Goal: Transaction & Acquisition: Purchase product/service

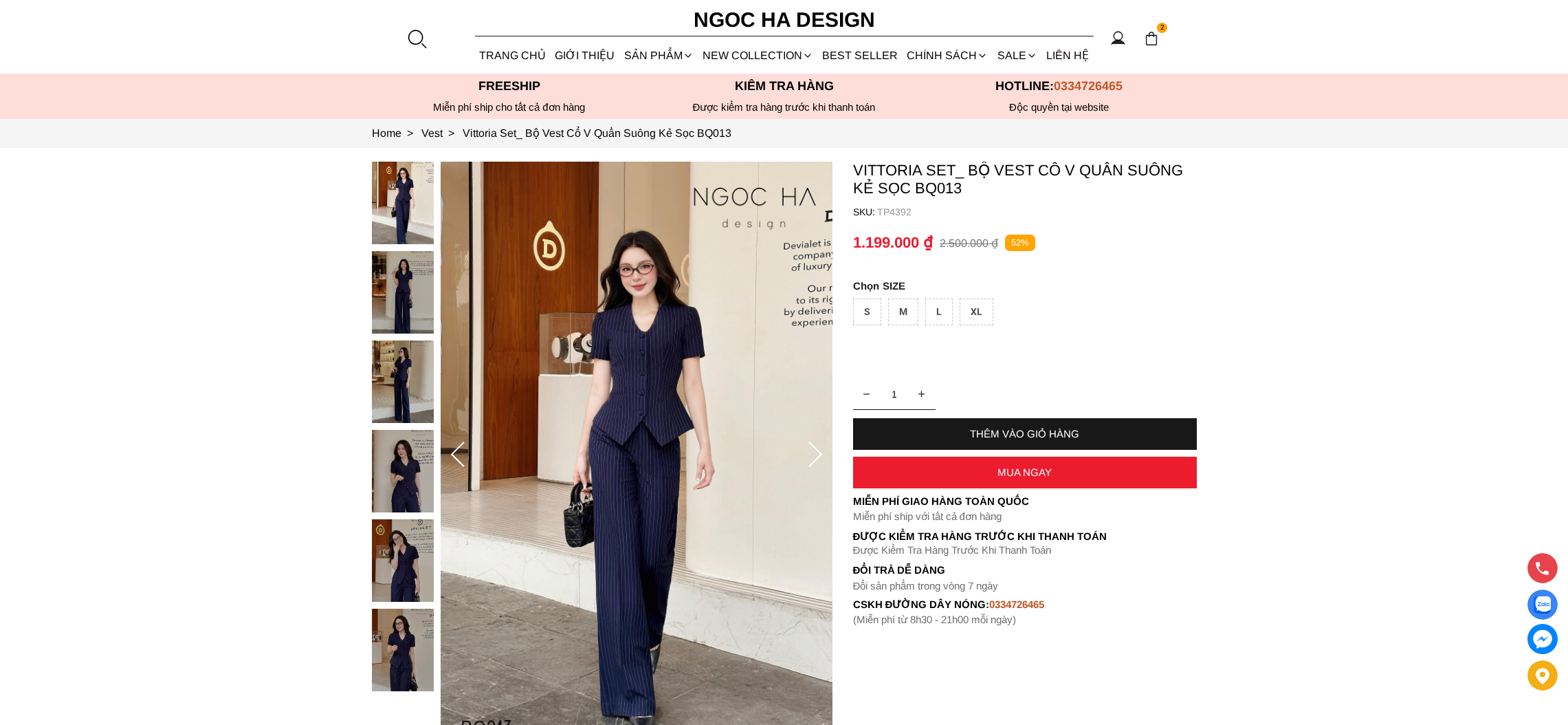
select select "Đỏ"
select select "S"
click at [908, 305] on div "M" at bounding box center [903, 312] width 30 height 27
click at [1016, 435] on div "THÊM VÀO GIỎ HÀNG" at bounding box center [1025, 434] width 344 height 11
type input "1"
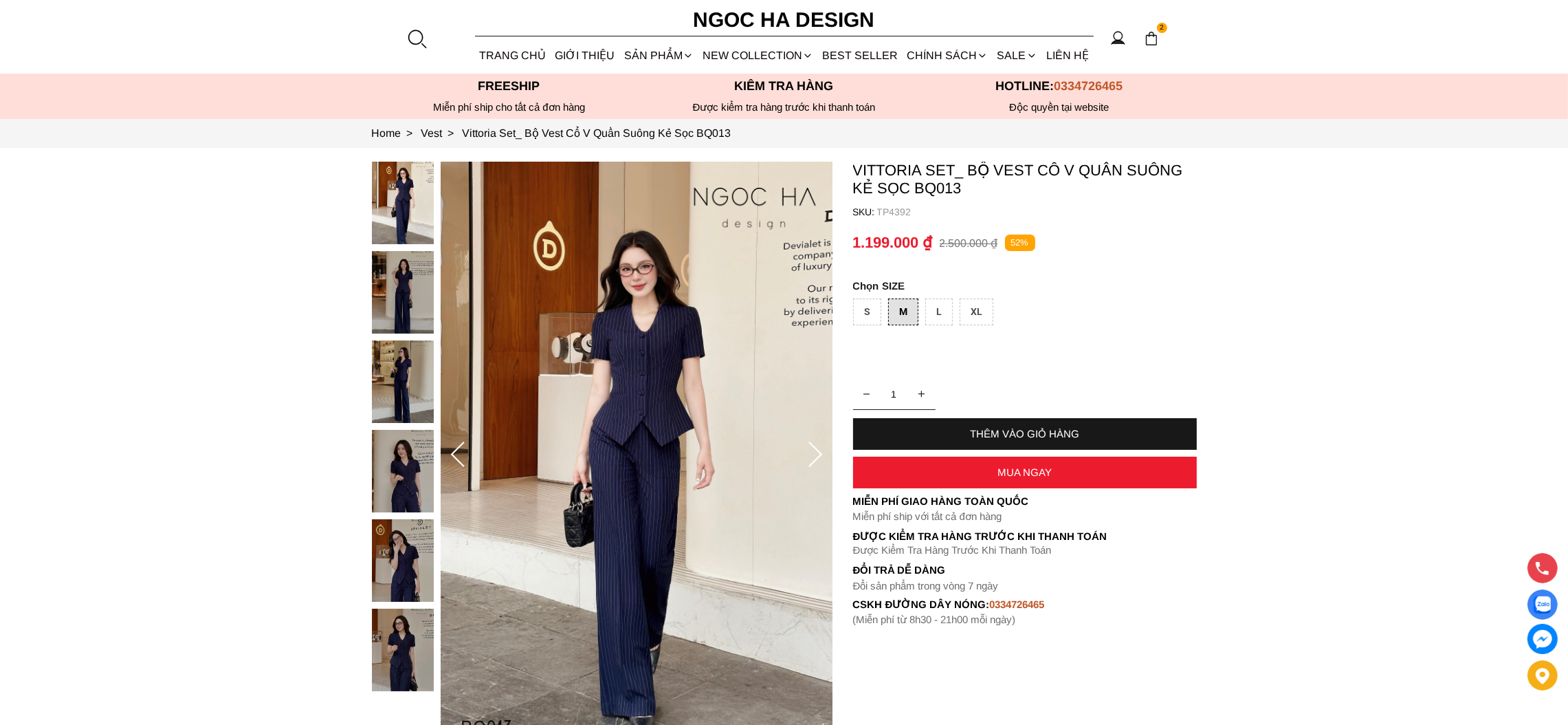
select select "Đỏ"
select select "S"
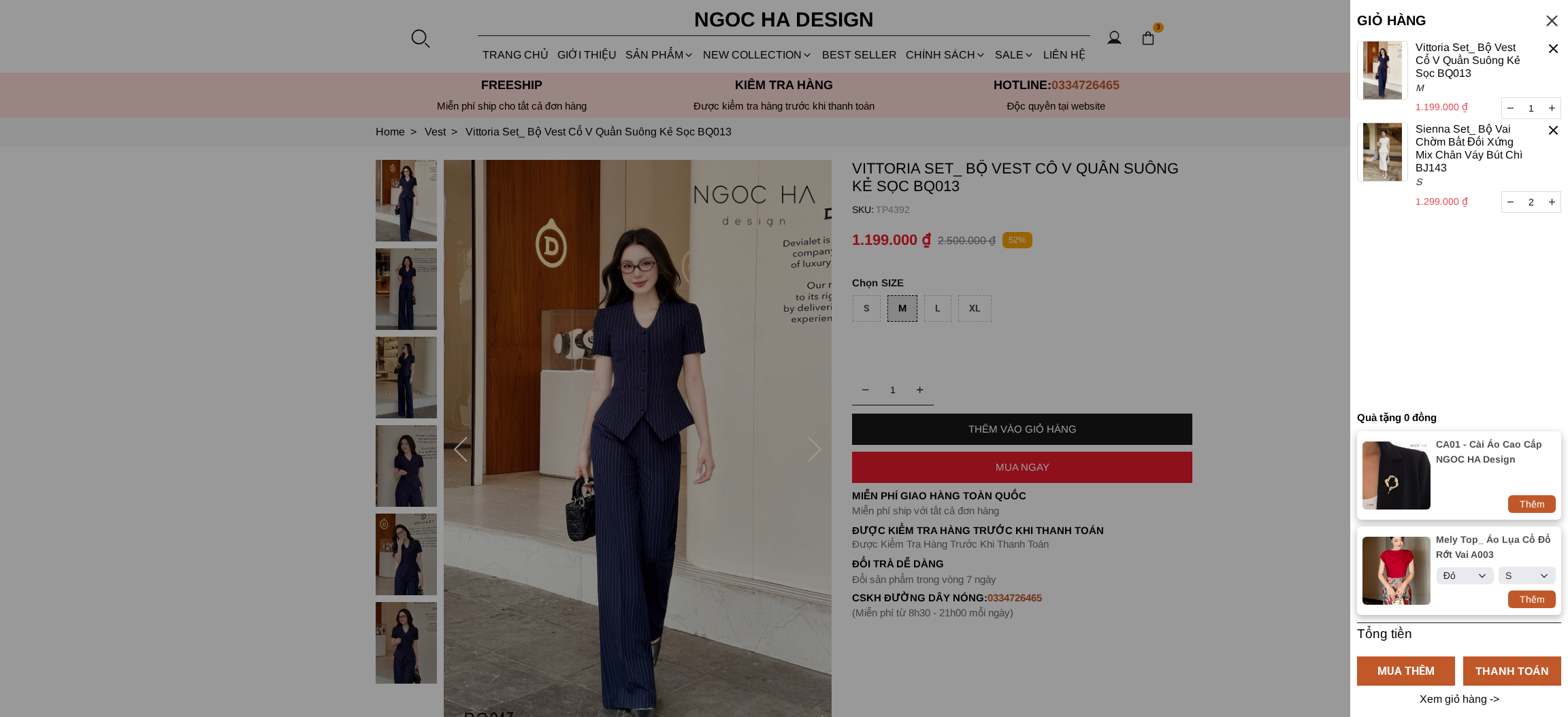
select select "Đỏ"
select select "S"
click at [1069, 475] on div at bounding box center [784, 358] width 1568 height 717
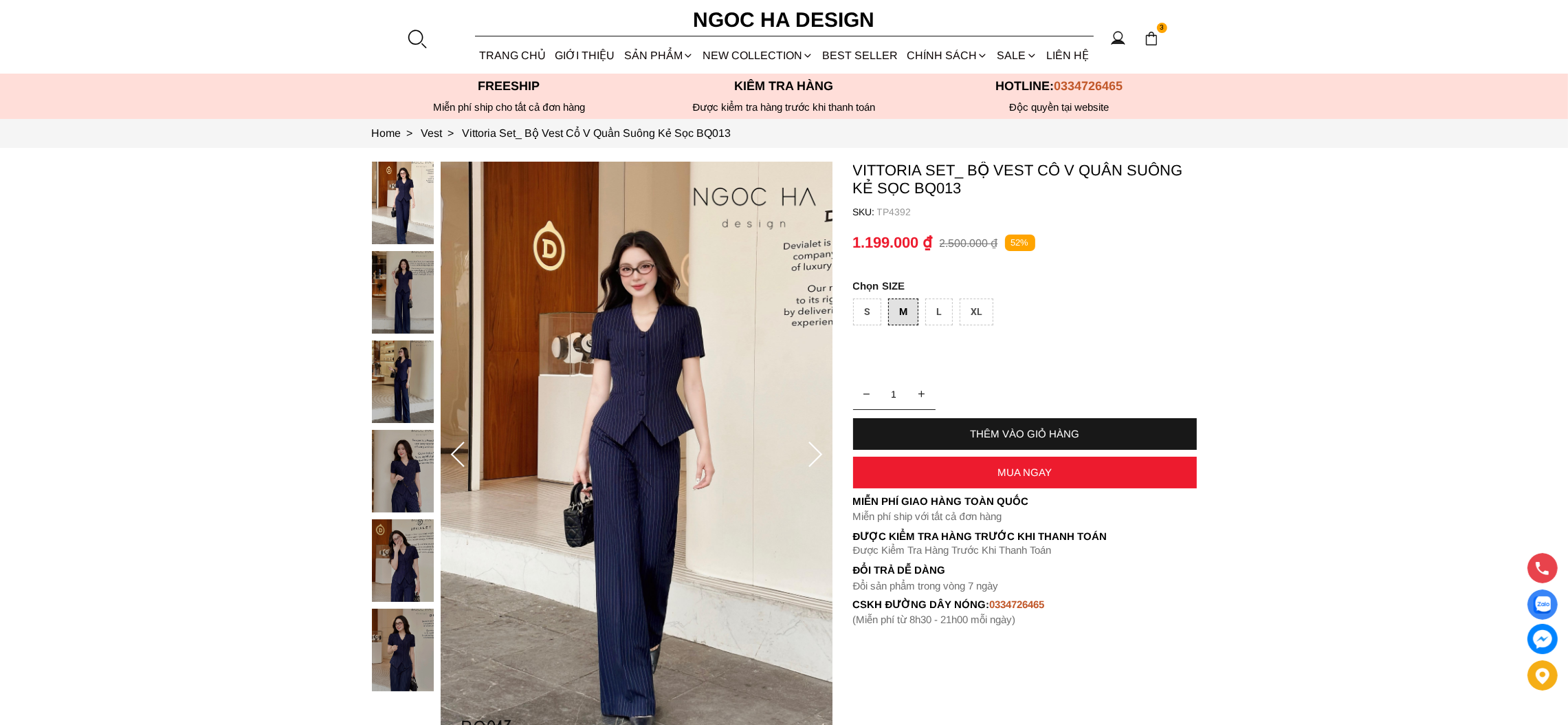
click at [1080, 478] on div "MUA NGAY" at bounding box center [1025, 472] width 344 height 11
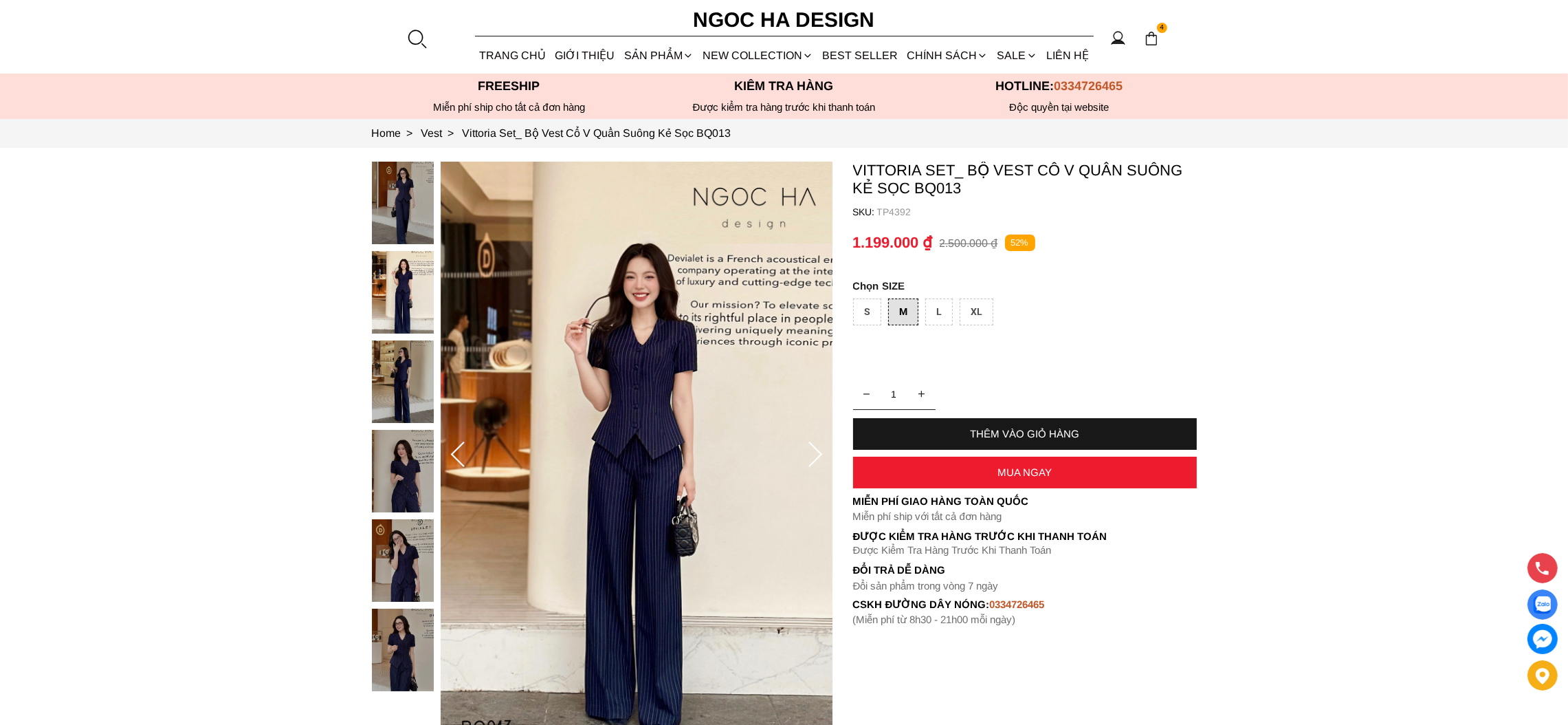
click at [1081, 473] on div "MUA NGAY" at bounding box center [1025, 472] width 344 height 11
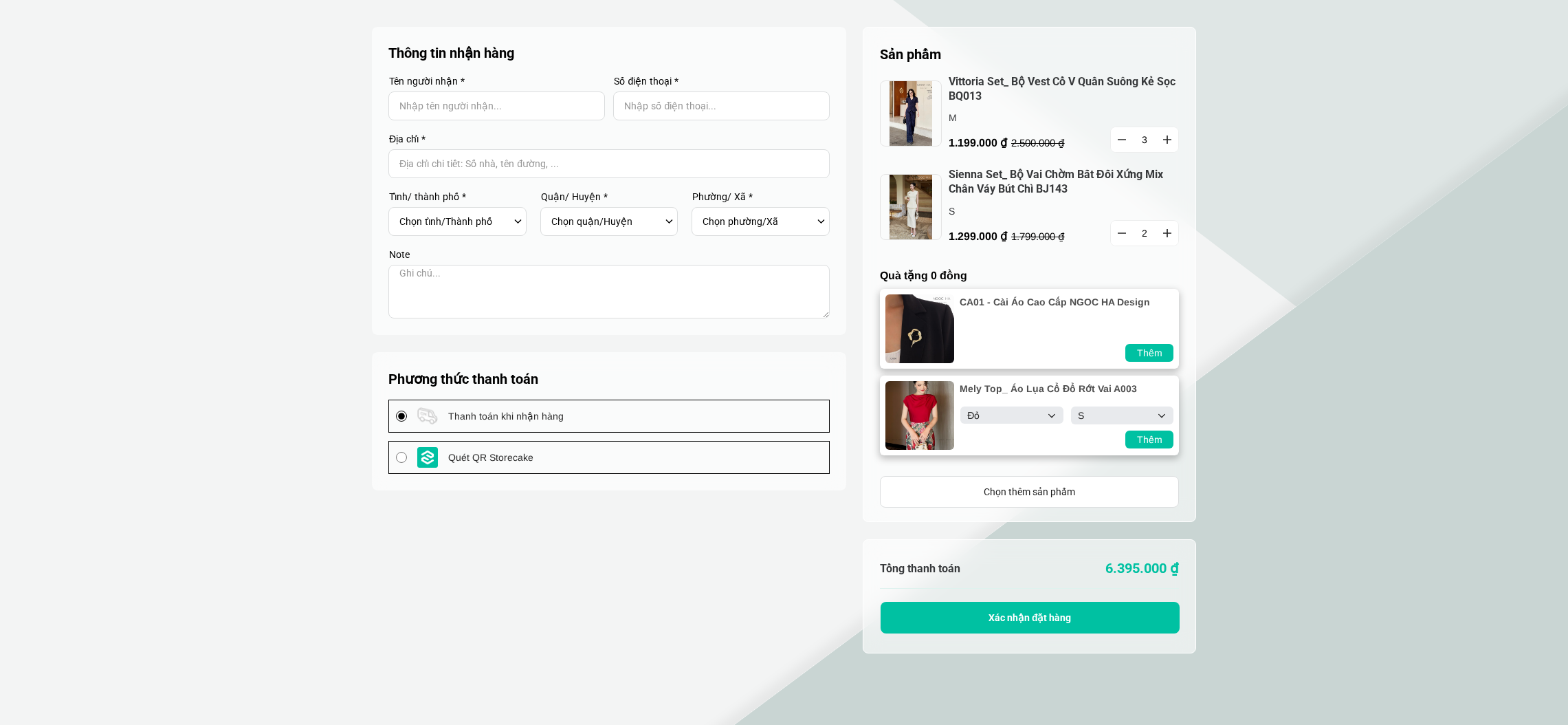
select select "Đỏ"
select select "S"
click at [1049, 412] on select "Select Đỏ Trắng Đen Kem" at bounding box center [1012, 415] width 103 height 17
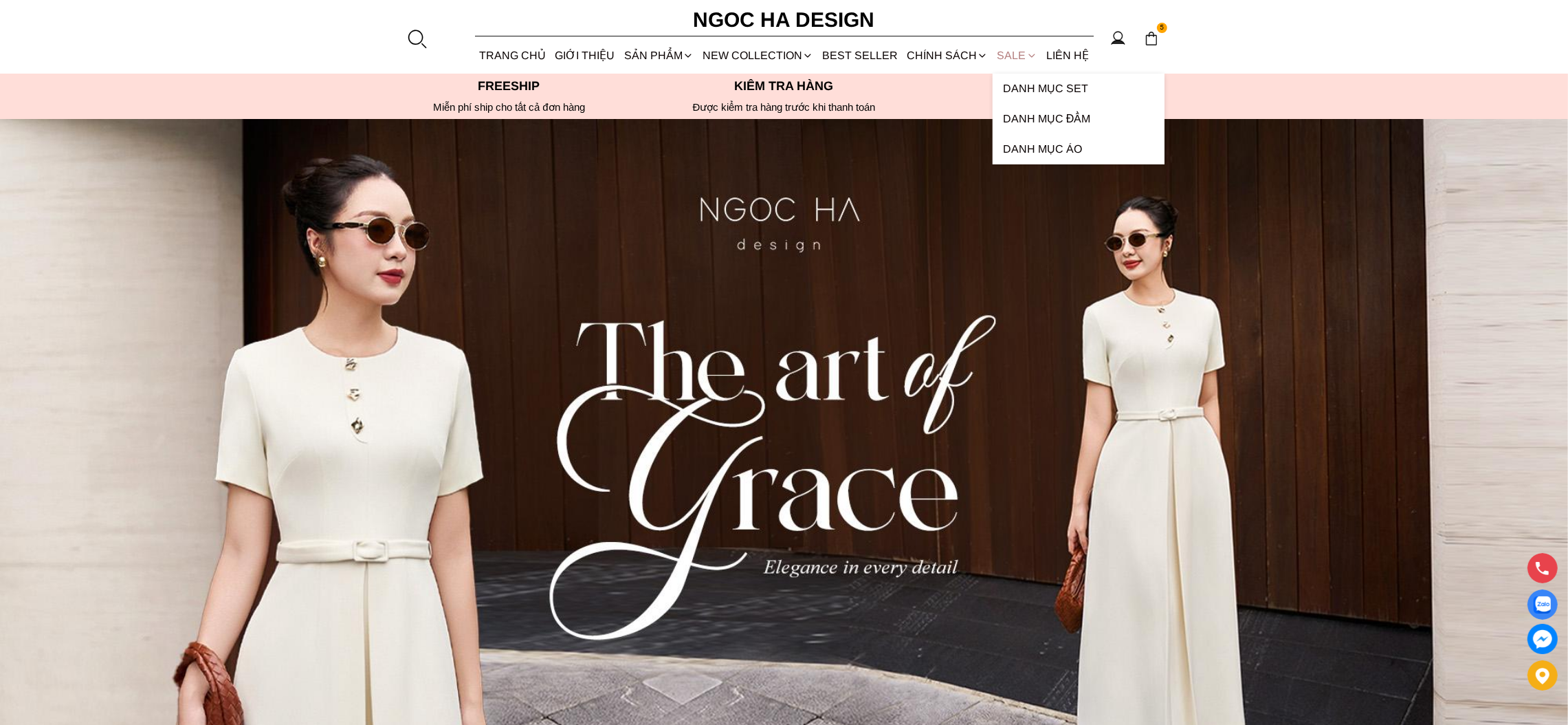
click at [1000, 49] on link "SALE" at bounding box center [1017, 55] width 48 height 36
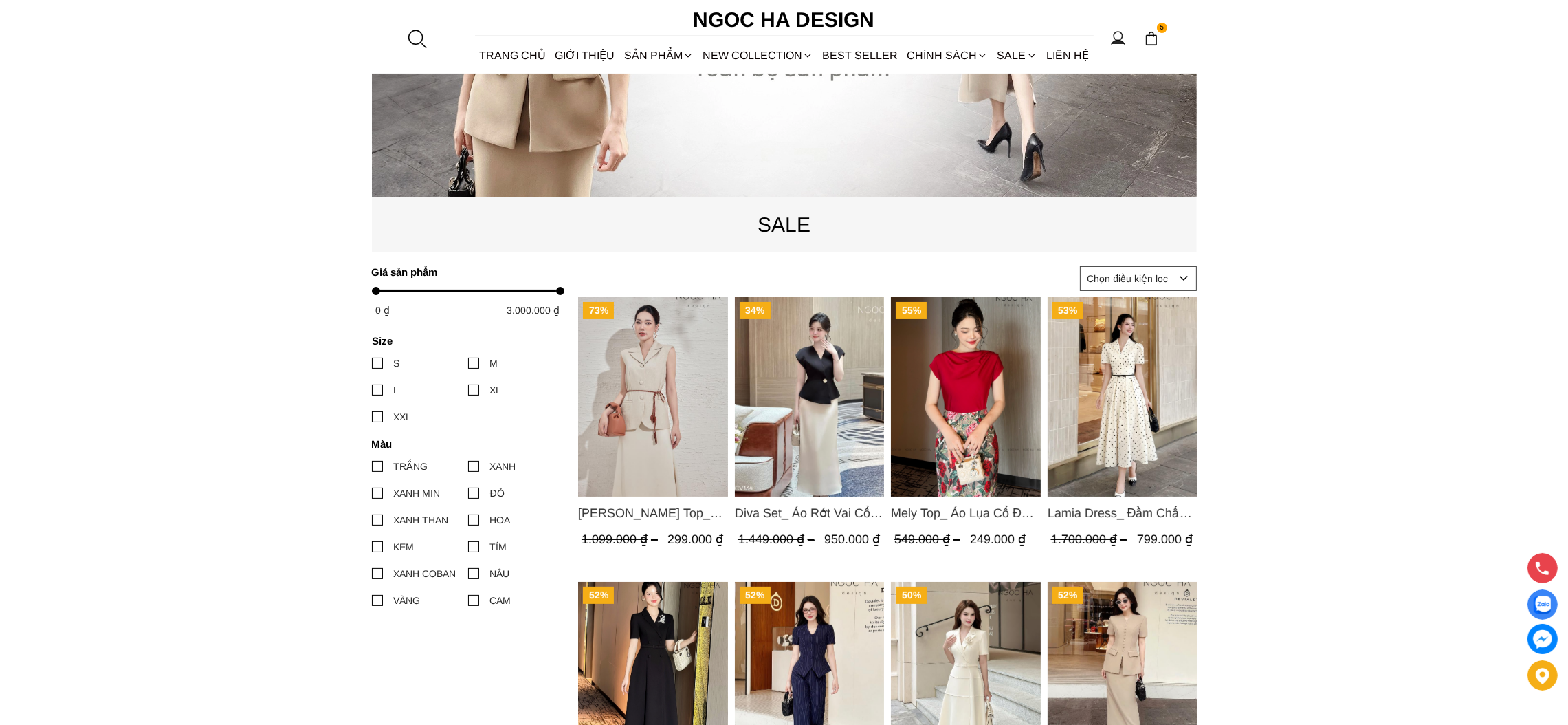
scroll to position [516, 0]
